Goal: Obtain resource: Download file/media

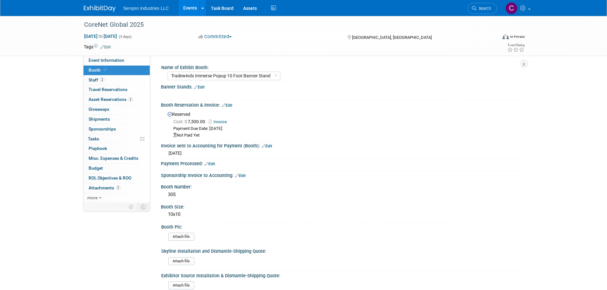
select select "Tradewinds Immerse Popup 10 Foot Banner Stand"
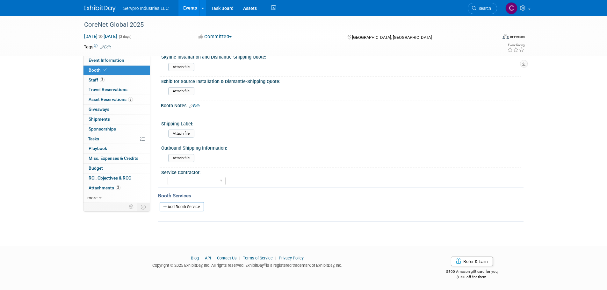
click at [191, 11] on link "Events" at bounding box center [189, 8] width 23 height 16
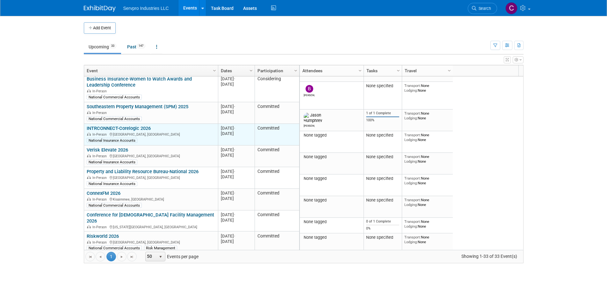
click at [109, 126] on link "INTRCONNECT-Corelogic 2026" at bounding box center [119, 129] width 64 height 6
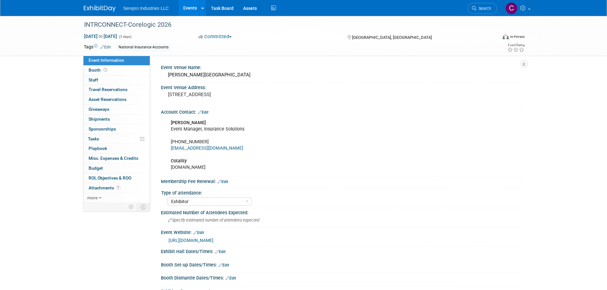
select select "Exhibitor"
click at [106, 189] on span "Attachments 1" at bounding box center [105, 187] width 32 height 5
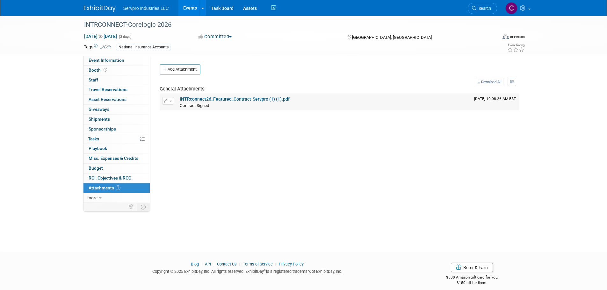
click at [220, 98] on link "INTRconnect26_Featured_Contract-Servpro (1) (1).pdf" at bounding box center [235, 99] width 110 height 5
click at [185, 5] on link "Events" at bounding box center [189, 8] width 23 height 16
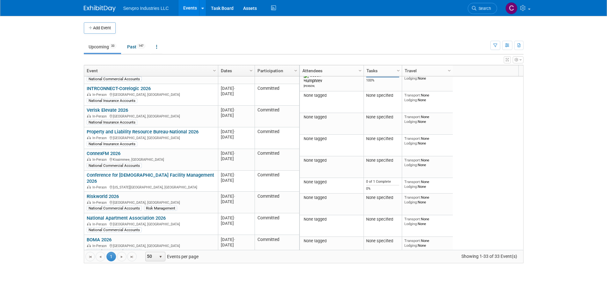
scroll to position [526, 0]
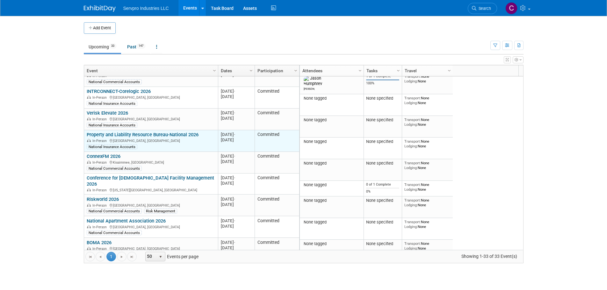
click at [125, 132] on link "Property and Liability Resource Bureau-National 2026" at bounding box center [143, 135] width 112 height 6
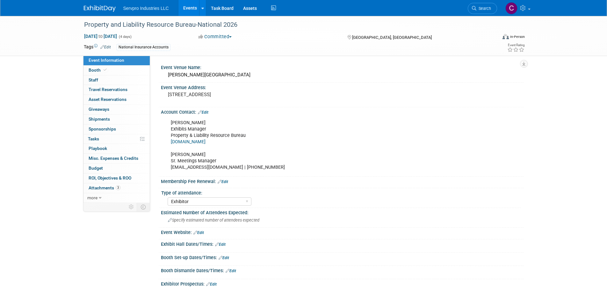
select select "Exhibitor"
click at [99, 186] on span "Attachments 3" at bounding box center [105, 187] width 32 height 5
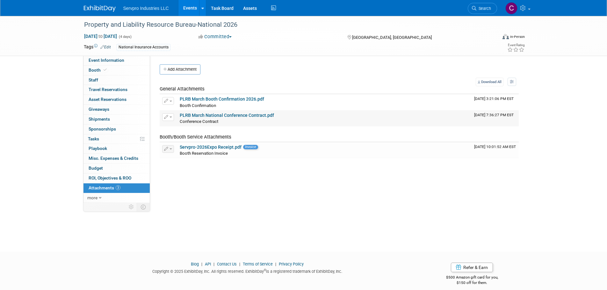
click at [220, 114] on link "PLRB March National Conference Contract.pdf" at bounding box center [227, 115] width 94 height 5
